Goal: Task Accomplishment & Management: Use online tool/utility

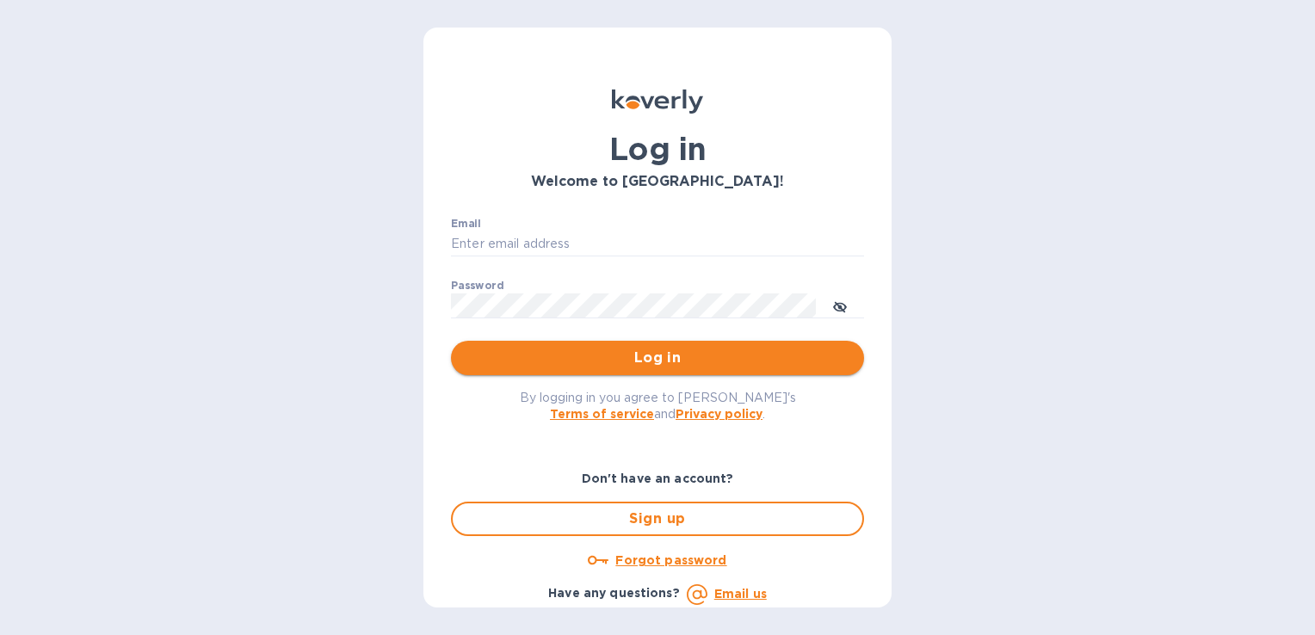
type input "[PERSON_NAME][EMAIL_ADDRESS][DOMAIN_NAME]"
click at [695, 354] on span "Log in" at bounding box center [658, 358] width 386 height 21
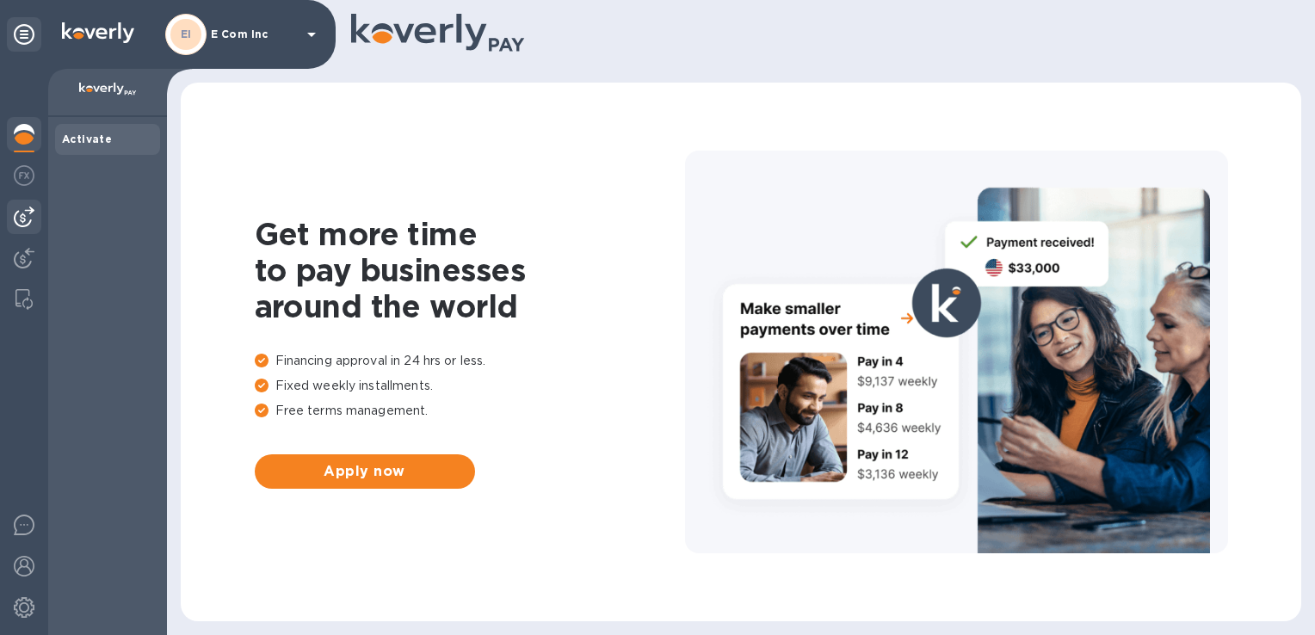
click at [28, 217] on img at bounding box center [24, 217] width 21 height 21
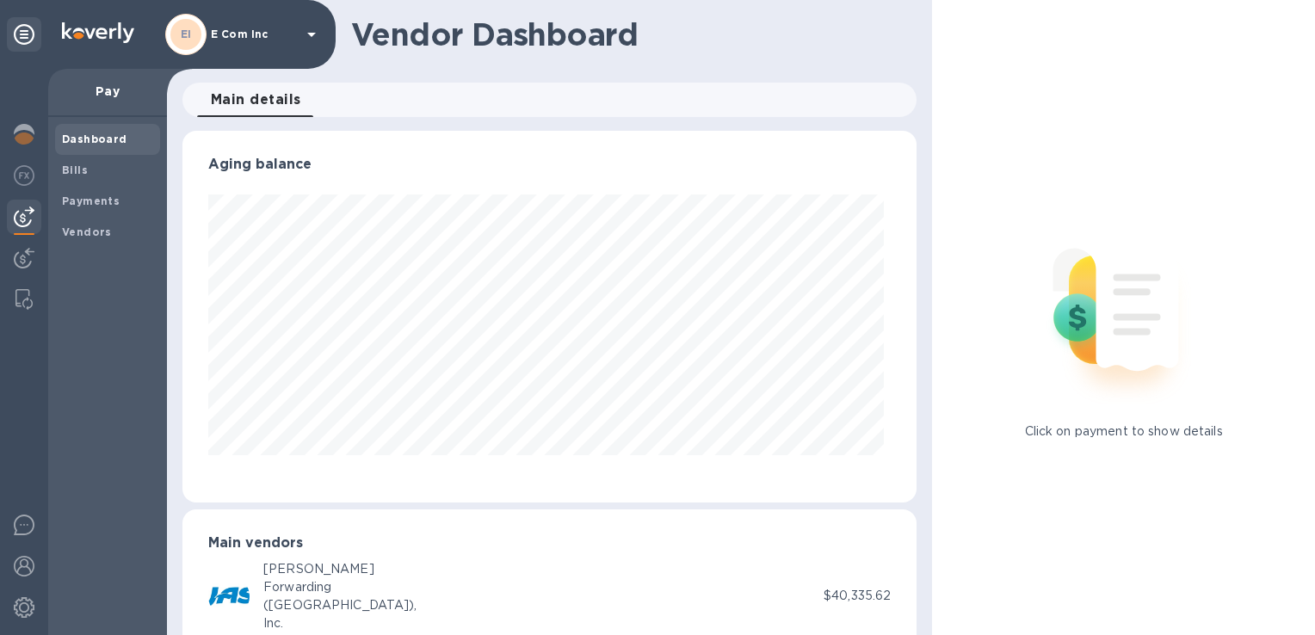
scroll to position [372, 726]
click at [83, 170] on b "Bills" at bounding box center [75, 170] width 26 height 13
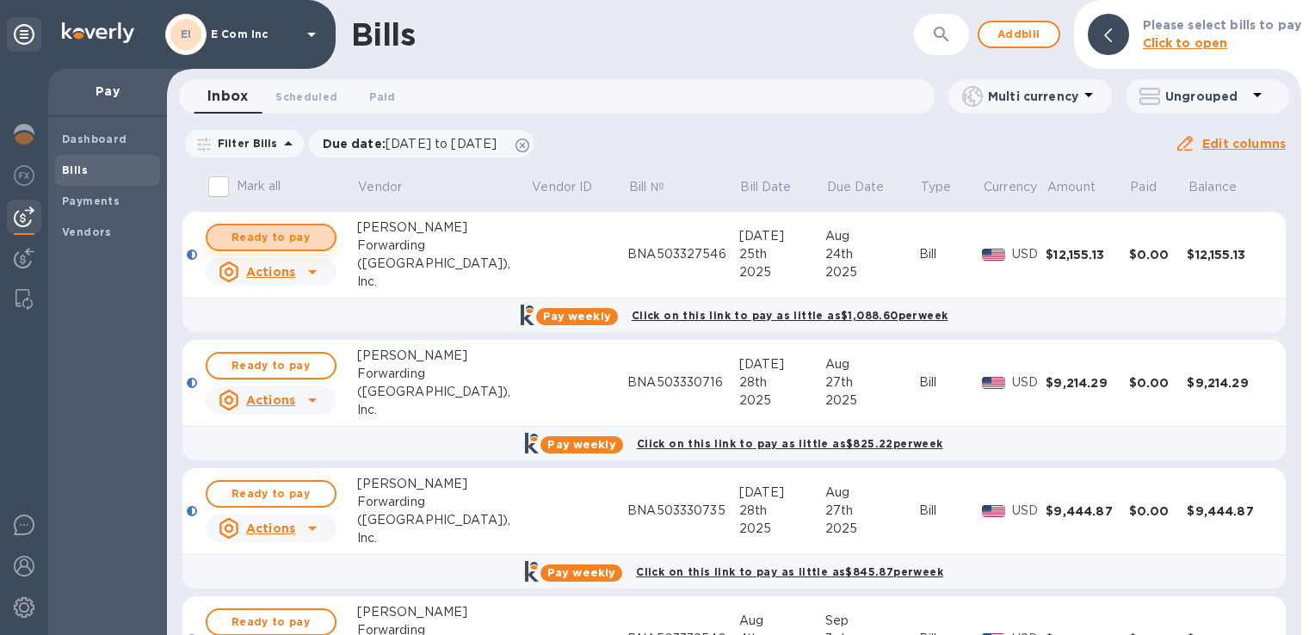
click at [279, 235] on span "Ready to pay" at bounding box center [271, 237] width 100 height 21
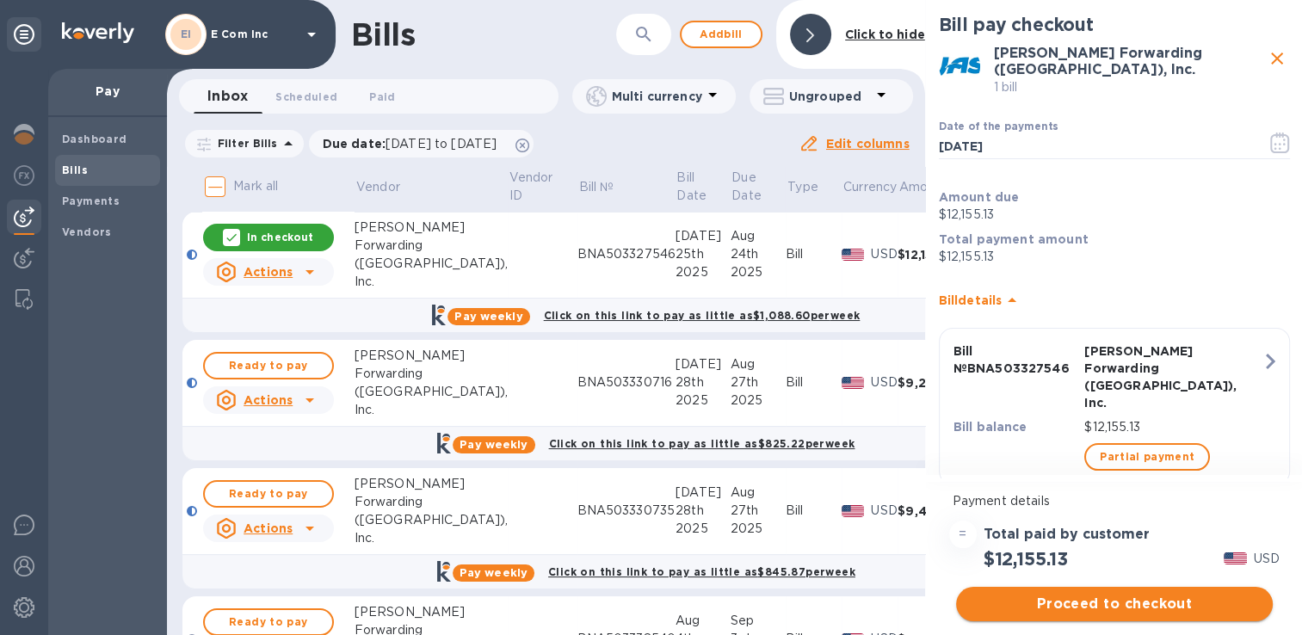
click at [1148, 598] on span "Proceed to checkout" at bounding box center [1114, 604] width 289 height 21
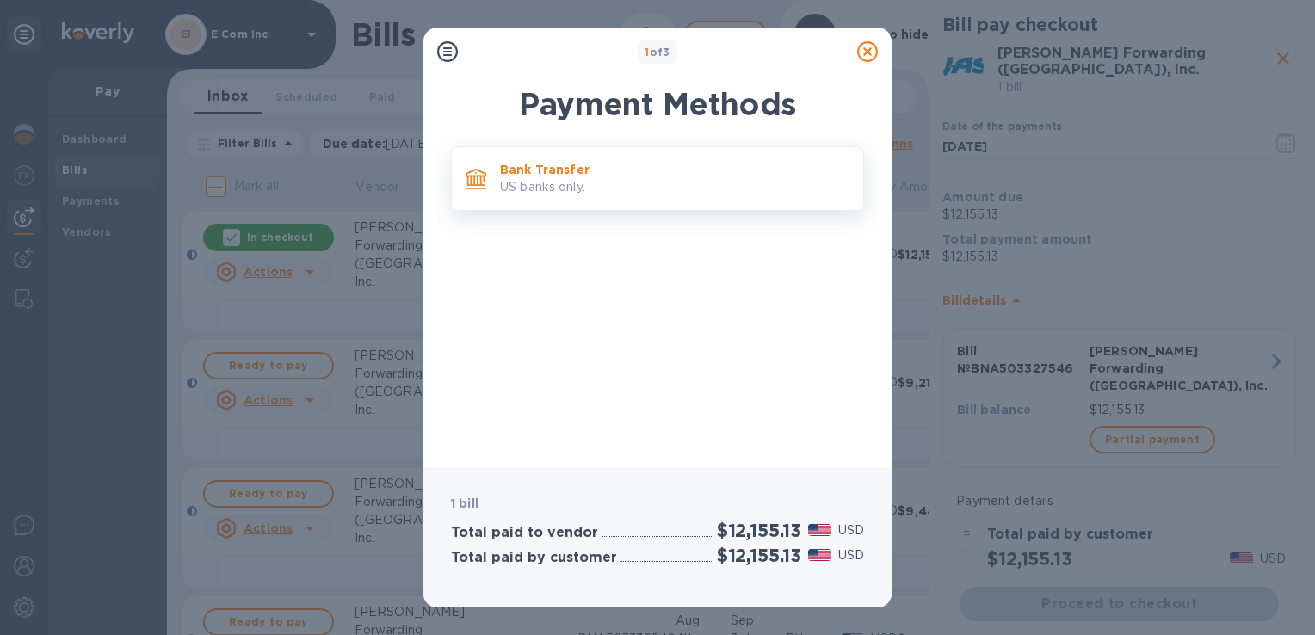
click at [726, 158] on div "Bank Transfer US banks only." at bounding box center [674, 178] width 363 height 49
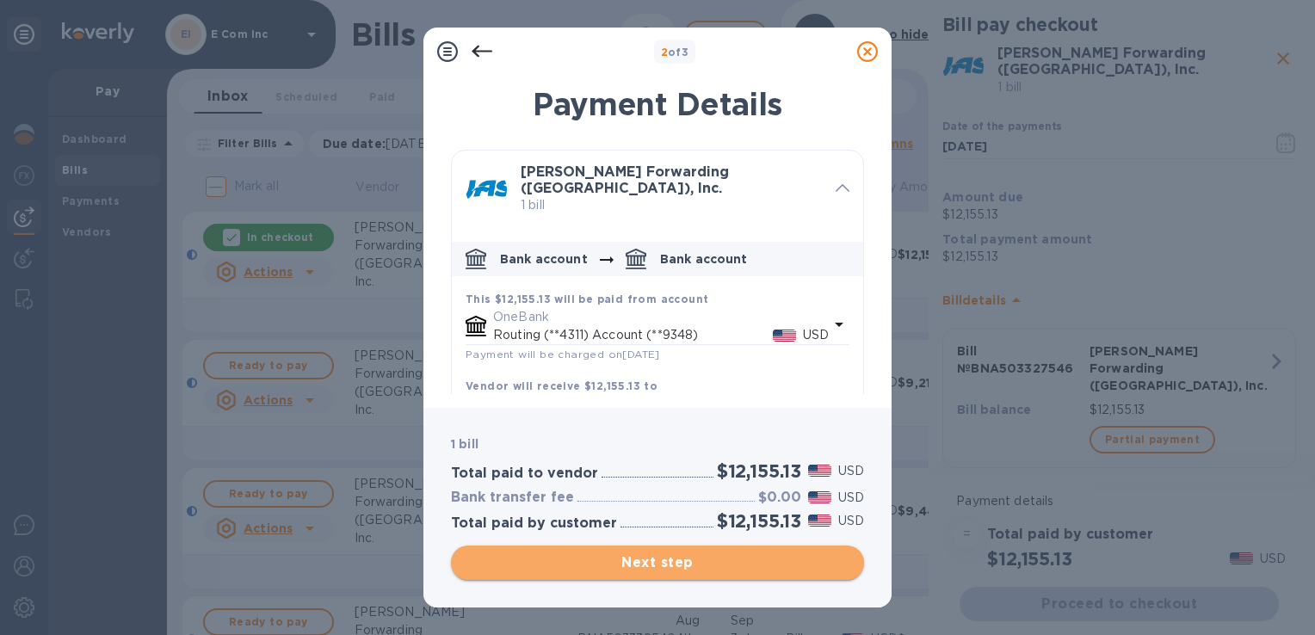
click at [780, 559] on span "Next step" at bounding box center [658, 563] width 386 height 21
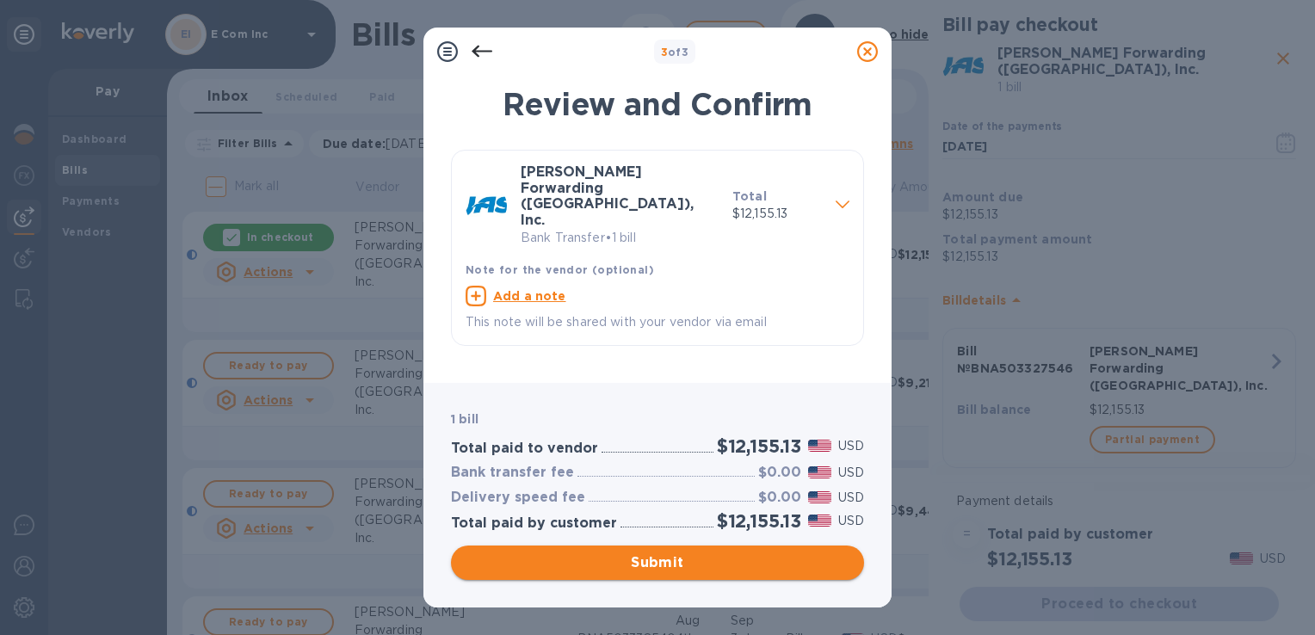
click at [640, 559] on span "Submit" at bounding box center [658, 563] width 386 height 21
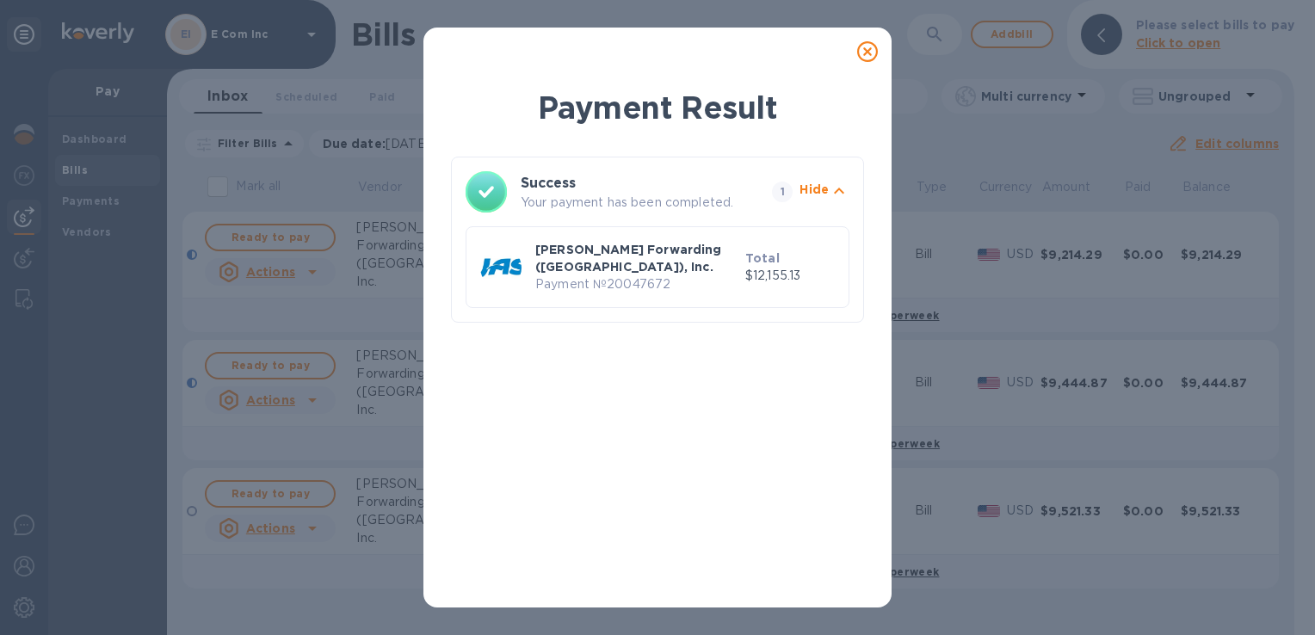
click at [646, 280] on div "[PERSON_NAME] Forwarding ([GEOGRAPHIC_DATA]), Inc. Payment № 20047672" at bounding box center [637, 267] width 210 height 59
click at [645, 277] on p "Payment № 20047672" at bounding box center [636, 284] width 203 height 18
click at [647, 275] on p "Payment № 20047672" at bounding box center [636, 284] width 203 height 18
copy p "20047672"
